Goal: Information Seeking & Learning: Understand process/instructions

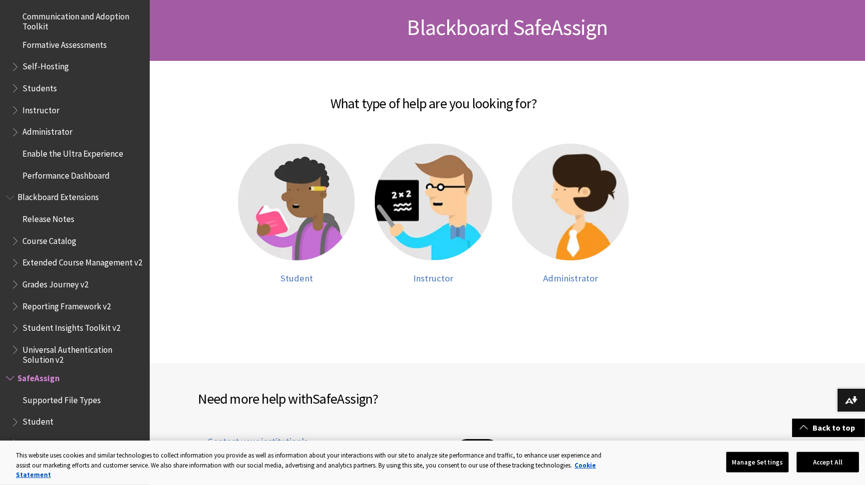
scroll to position [151, 0]
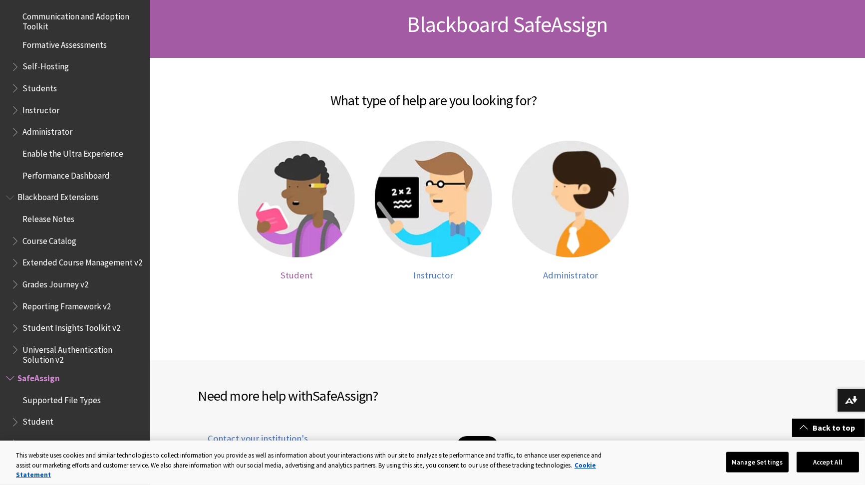
click at [280, 219] on img at bounding box center [296, 199] width 117 height 117
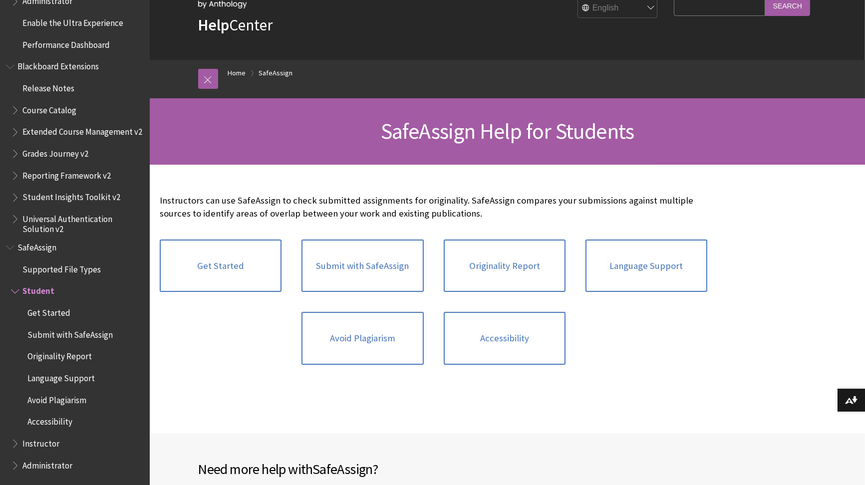
scroll to position [45, 0]
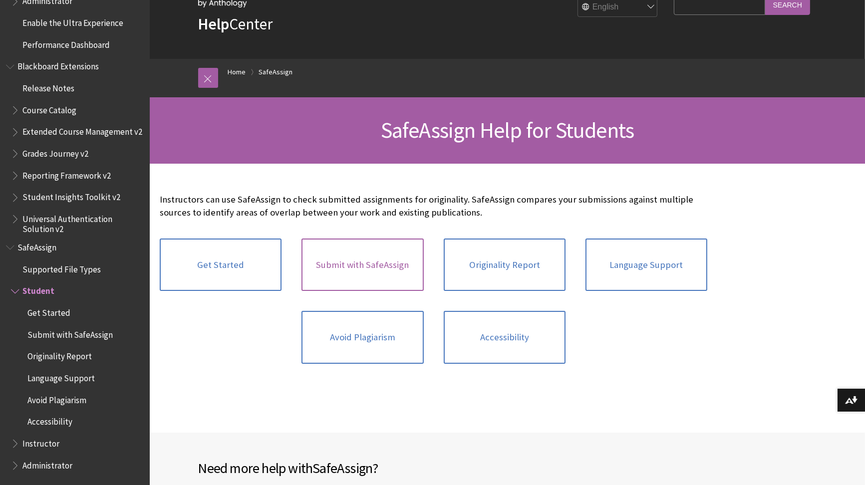
click at [394, 278] on link "Submit with SafeAssign" at bounding box center [362, 265] width 122 height 53
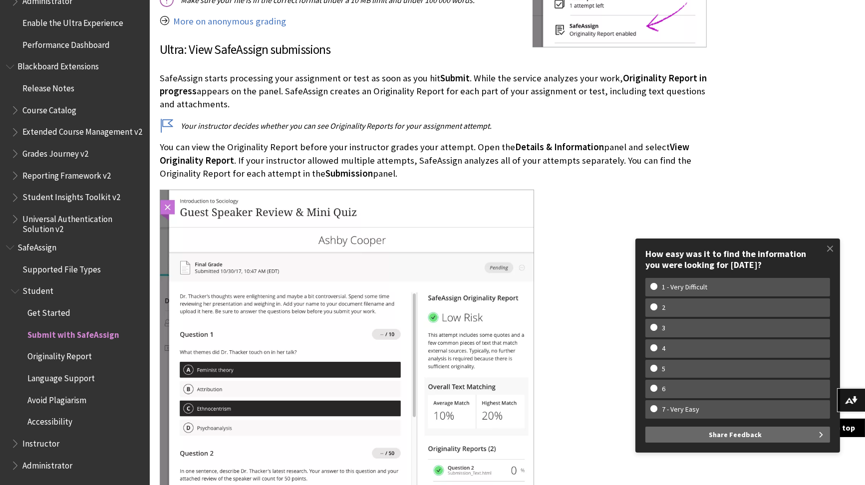
scroll to position [1326, 0]
